Goal: Information Seeking & Learning: Learn about a topic

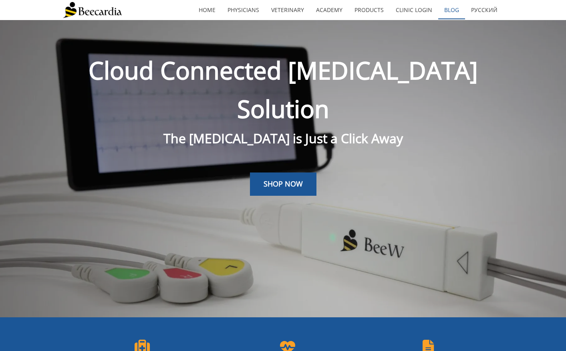
click at [445, 10] on link "Blog" at bounding box center [451, 10] width 27 height 18
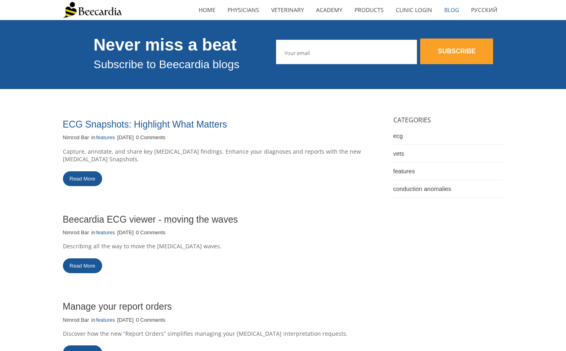
click at [169, 128] on link "ECG Snapshots: Highlight What Matters" at bounding box center [145, 124] width 164 height 10
